Goal: Information Seeking & Learning: Learn about a topic

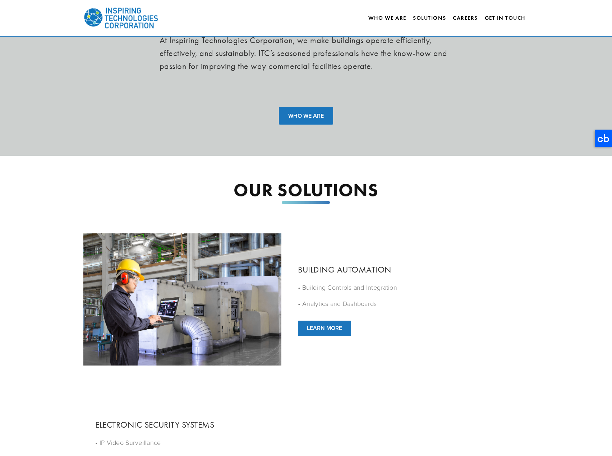
scroll to position [359, 0]
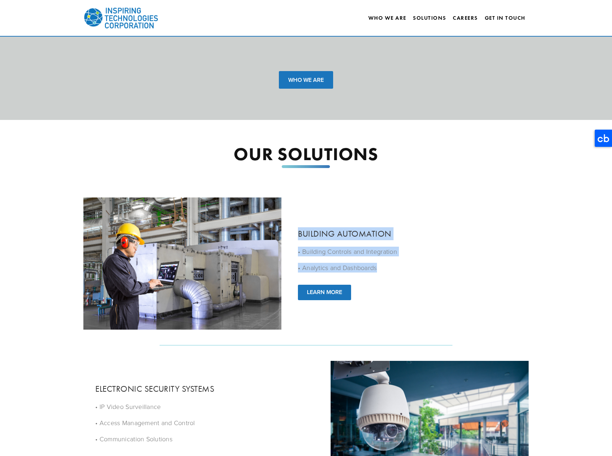
drag, startPoint x: 290, startPoint y: 234, endPoint x: 393, endPoint y: 274, distance: 110.3
click at [393, 274] on div "BUILDING AUTOMATION • Building Controls and Integration • Analytics and Dashboa…" at bounding box center [407, 263] width 243 height 97
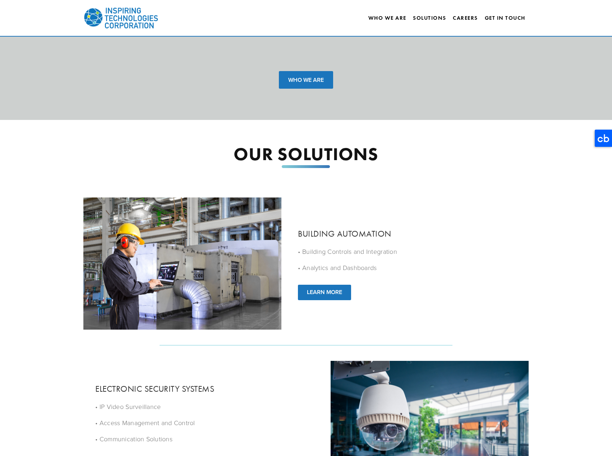
click at [393, 274] on div "BUILDING AUTOMATION • Building Controls and Integration • Analytics and Dashboa…" at bounding box center [407, 263] width 243 height 97
drag, startPoint x: 308, startPoint y: 258, endPoint x: 407, endPoint y: 260, distance: 99.5
click at [403, 260] on div "• Building Controls and Integration • Analytics and Dashboards" at bounding box center [407, 260] width 218 height 26
click at [407, 260] on div "• Building Controls and Integration • Analytics and Dashboards" at bounding box center [407, 260] width 218 height 26
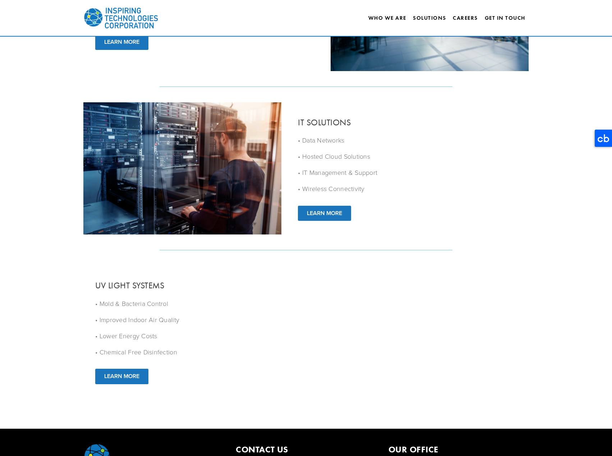
scroll to position [823, 0]
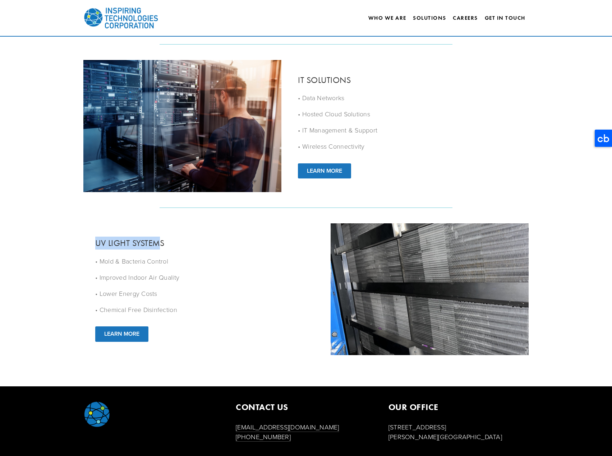
drag, startPoint x: 160, startPoint y: 248, endPoint x: 185, endPoint y: 256, distance: 25.9
click at [185, 255] on div "UV LIGHT SYSTEMS • Mold & Bacteria Control • Improved Indoor Air Quality • Lowe…" at bounding box center [204, 289] width 243 height 129
click at [183, 260] on p "• Mold & Bacteria Control" at bounding box center [204, 261] width 218 height 10
drag, startPoint x: 103, startPoint y: 267, endPoint x: 197, endPoint y: 267, distance: 94.5
click at [191, 267] on div "• Mold & Bacteria Control • Improved Indoor Air Quality • Lower Energy Costs • …" at bounding box center [204, 285] width 218 height 58
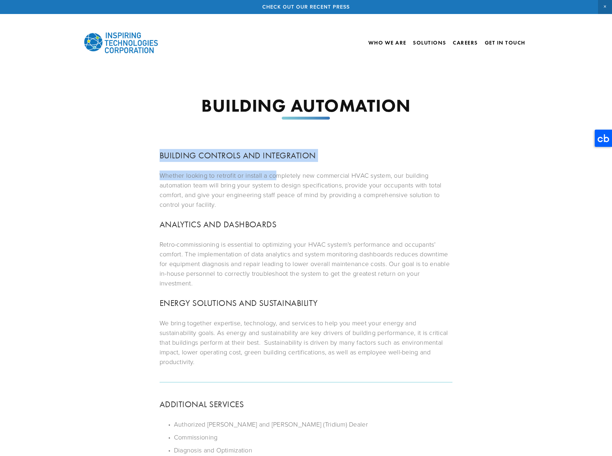
drag, startPoint x: 235, startPoint y: 163, endPoint x: 335, endPoint y: 196, distance: 106.1
click at [322, 188] on div "BUILDING AUTOMATION BUILDING CONTROLS AND INTEGRATION Whether looking to retrof…" at bounding box center [306, 364] width 458 height 534
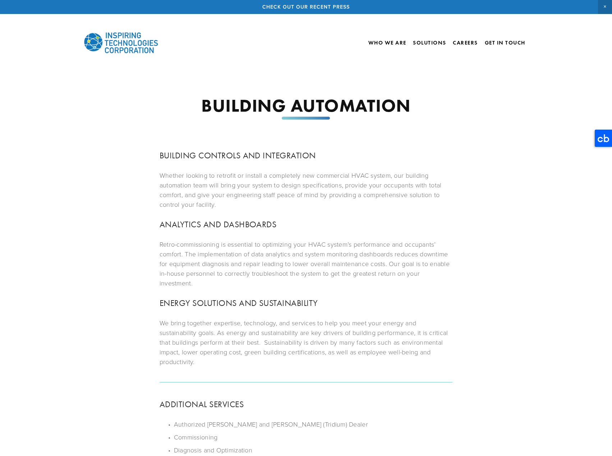
click at [335, 196] on p "Whether looking to retrofit or install a completely new commercial HVAC system,…" at bounding box center [305, 190] width 293 height 39
drag, startPoint x: 201, startPoint y: 187, endPoint x: 337, endPoint y: 188, distance: 135.4
click at [337, 188] on p "Whether looking to retrofit or install a completely new commercial HVAC system,…" at bounding box center [305, 190] width 293 height 39
drag, startPoint x: 224, startPoint y: 186, endPoint x: 345, endPoint y: 185, distance: 121.1
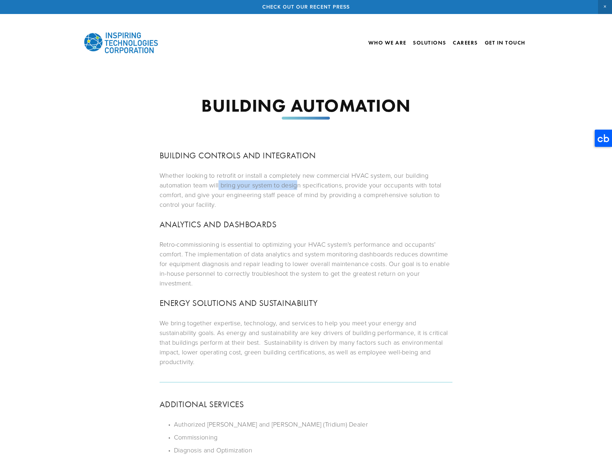
click at [343, 185] on p "Whether looking to retrofit or install a completely new commercial HVAC system,…" at bounding box center [305, 190] width 293 height 39
click at [314, 201] on p "Whether looking to retrofit or install a completely new commercial HVAC system,…" at bounding box center [305, 190] width 293 height 39
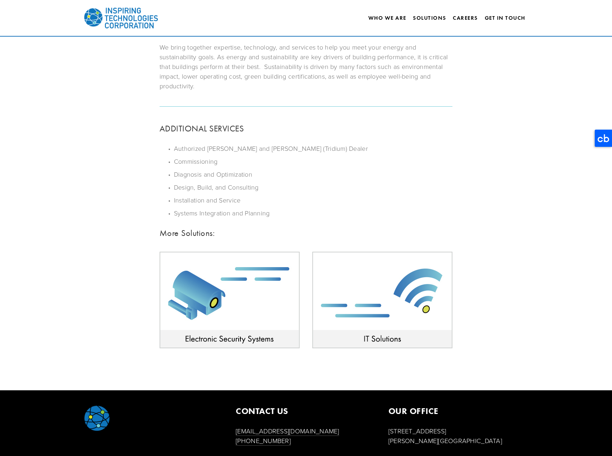
scroll to position [280, 0]
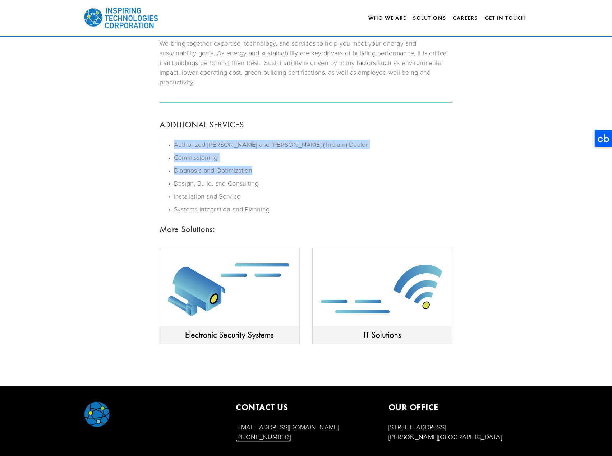
drag, startPoint x: 266, startPoint y: 165, endPoint x: 307, endPoint y: 189, distance: 47.9
click at [305, 186] on ul "Authorized Alerton and Vykon (Tridium) Dealer Commissioning Diagnosis and Optim…" at bounding box center [305, 177] width 293 height 74
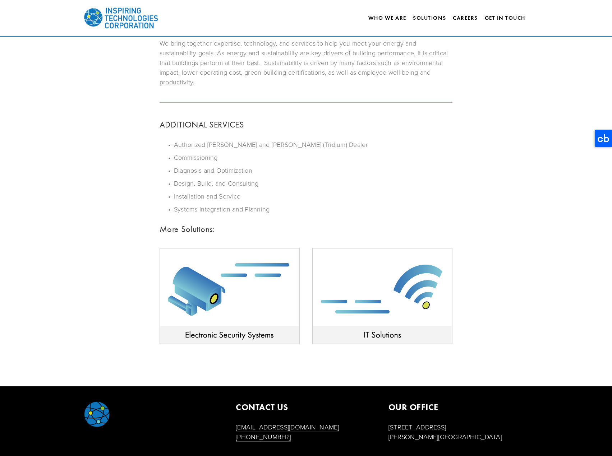
click at [308, 189] on ul "Authorized Alerton and Vykon (Tridium) Dealer Commissioning Diagnosis and Optim…" at bounding box center [305, 177] width 293 height 74
drag, startPoint x: 258, startPoint y: 152, endPoint x: 339, endPoint y: 157, distance: 81.0
click at [337, 157] on ul "Authorized Alerton and Vykon (Tridium) Dealer Commissioning Diagnosis and Optim…" at bounding box center [305, 177] width 293 height 74
click at [339, 157] on p "Commissioning" at bounding box center [313, 158] width 278 height 10
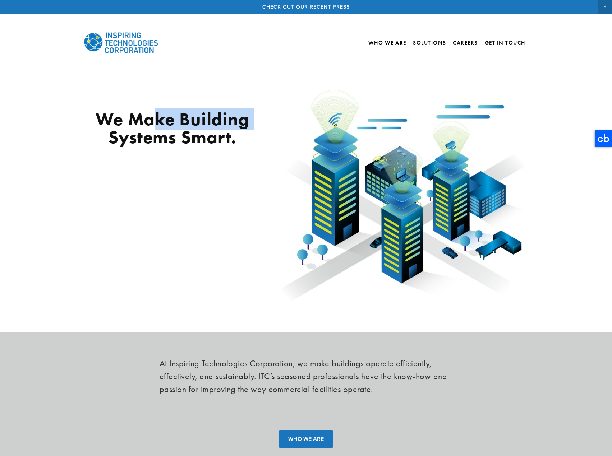
drag, startPoint x: 156, startPoint y: 118, endPoint x: 424, endPoint y: 133, distance: 268.7
click at [364, 125] on div "We make Building Systems Smart." at bounding box center [306, 196] width 458 height 221
click at [424, 133] on img at bounding box center [401, 196] width 255 height 221
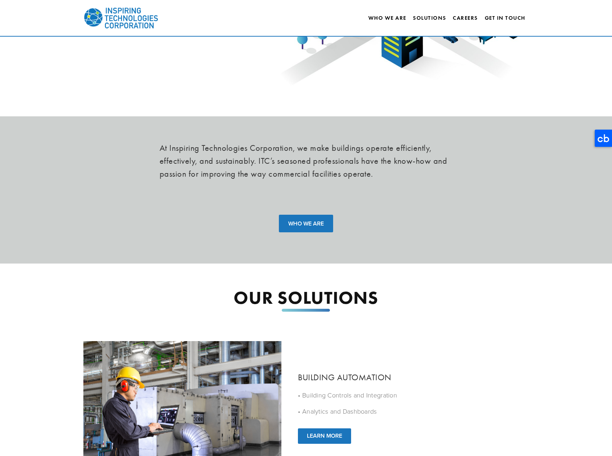
scroll to position [823, 0]
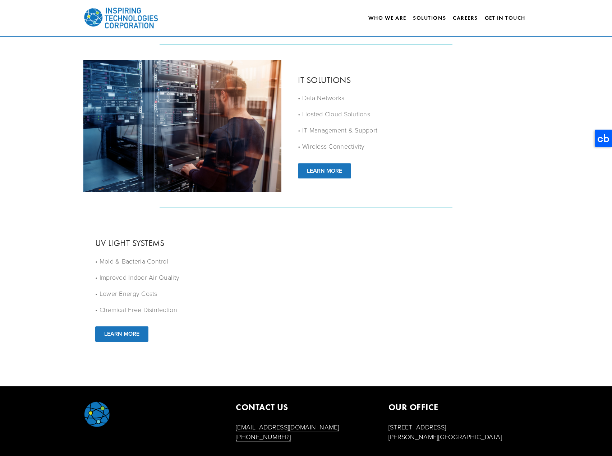
drag, startPoint x: 296, startPoint y: 291, endPoint x: 407, endPoint y: 115, distance: 207.8
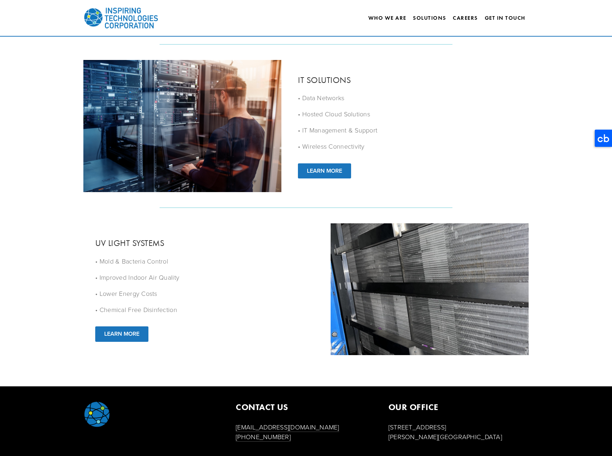
click at [392, 24] on div "Who We Are Solutions Building Automation Electronic Security Systems IT Solutio…" at bounding box center [305, 18] width 517 height 36
click at [396, 19] on link "Who We Are" at bounding box center [387, 18] width 38 height 12
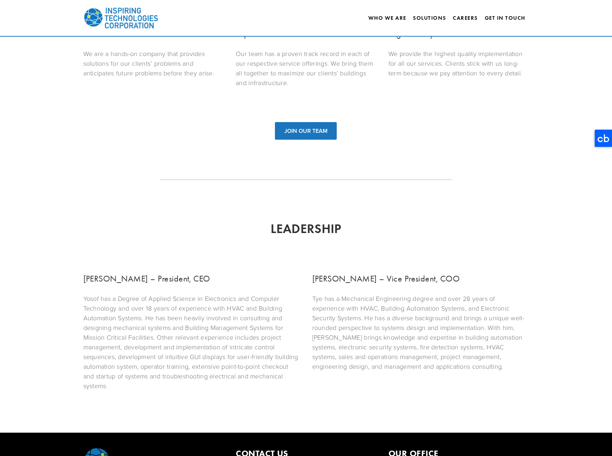
scroll to position [296, 0]
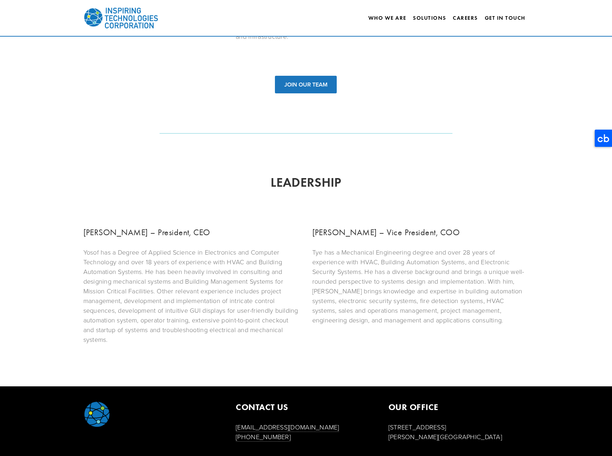
drag, startPoint x: 240, startPoint y: 202, endPoint x: 252, endPoint y: 224, distance: 25.3
click at [255, 226] on h3 "Yosof Barakat – President, CEO" at bounding box center [191, 232] width 217 height 13
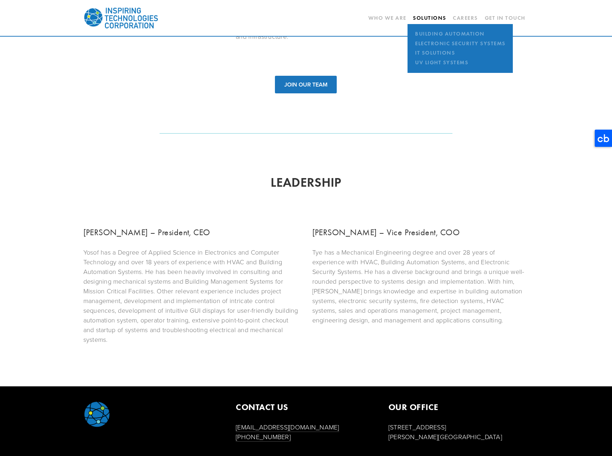
click at [430, 19] on link "Solutions" at bounding box center [429, 18] width 33 height 6
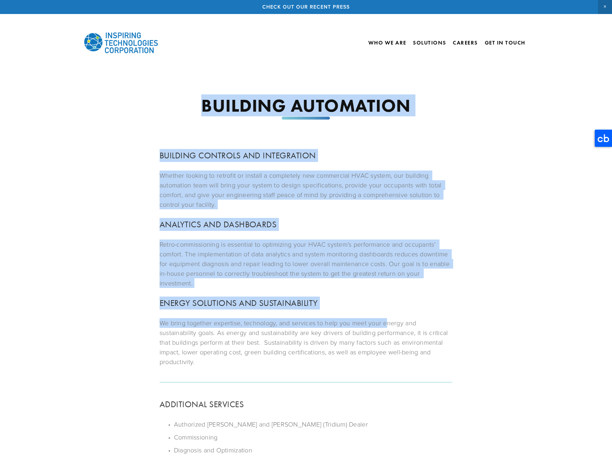
drag, startPoint x: 117, startPoint y: 130, endPoint x: 386, endPoint y: 328, distance: 334.5
click at [386, 328] on div "BUILDING AUTOMATION BUILDING CONTROLS AND INTEGRATION Whether looking to retrof…" at bounding box center [306, 364] width 458 height 534
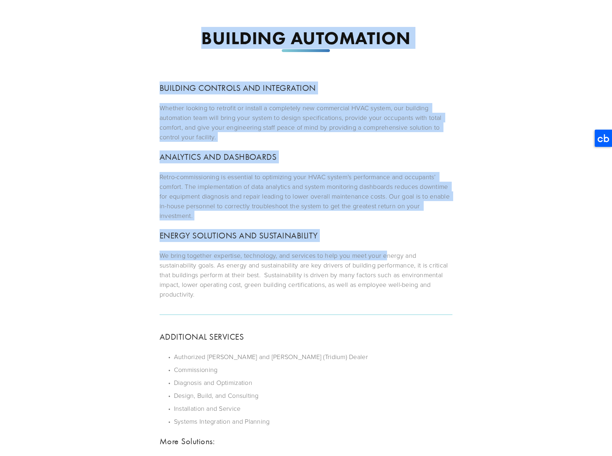
scroll to position [144, 0]
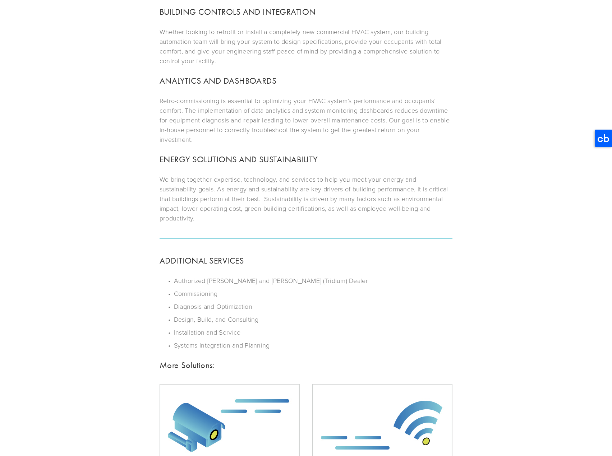
click at [334, 243] on div at bounding box center [305, 238] width 305 height 19
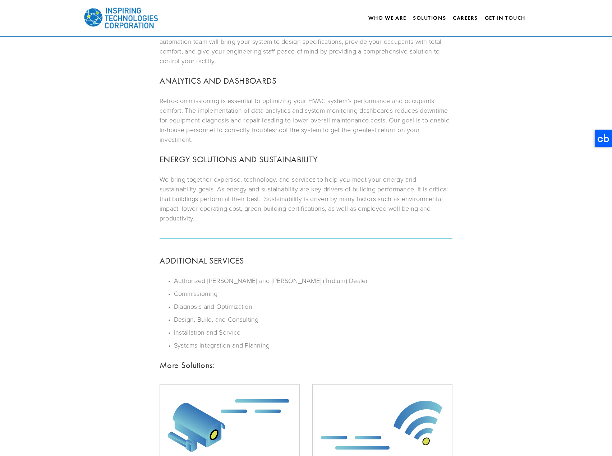
scroll to position [0, 0]
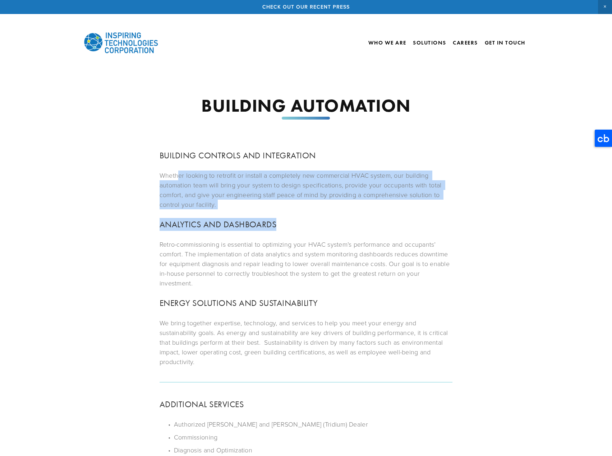
drag, startPoint x: 182, startPoint y: 178, endPoint x: 362, endPoint y: 234, distance: 189.2
click at [362, 234] on div "BUILDING CONTROLS AND INTEGRATION Whether looking to retrofit or install a comp…" at bounding box center [305, 258] width 293 height 218
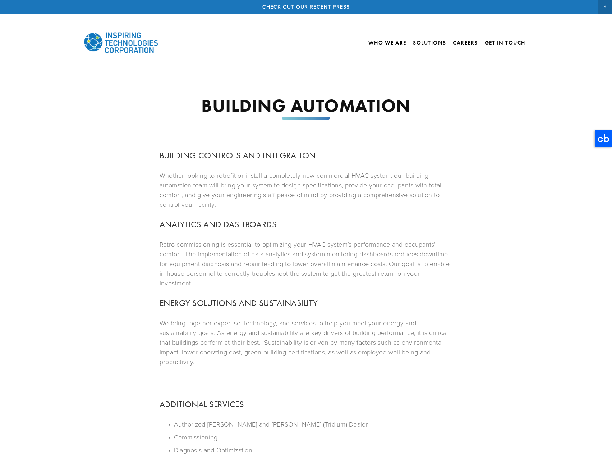
click at [364, 237] on div "BUILDING CONTROLS AND INTEGRATION Whether looking to retrofit or install a comp…" at bounding box center [305, 258] width 293 height 218
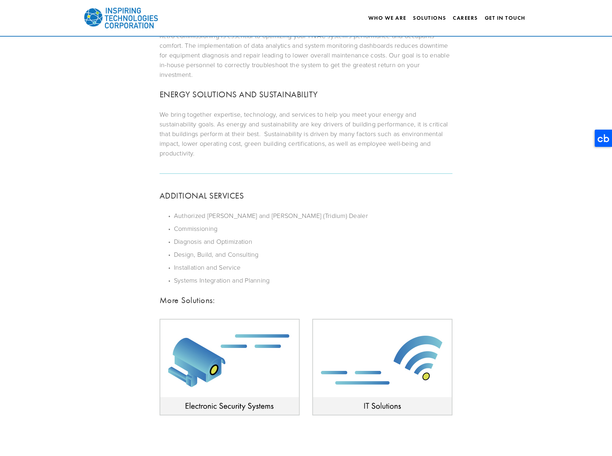
scroll to position [208, 0]
